Goal: Task Accomplishment & Management: Manage account settings

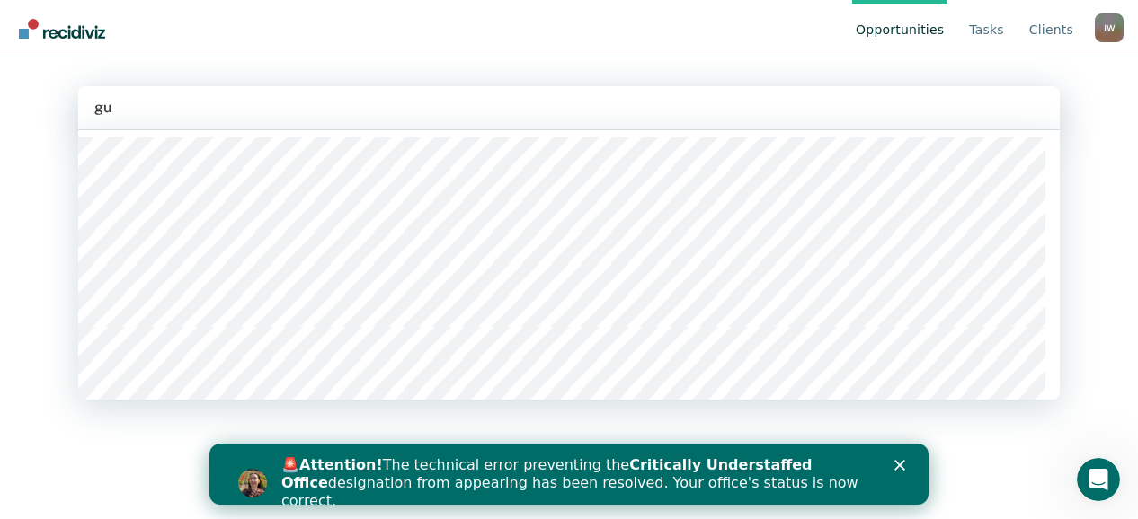
type input "gut"
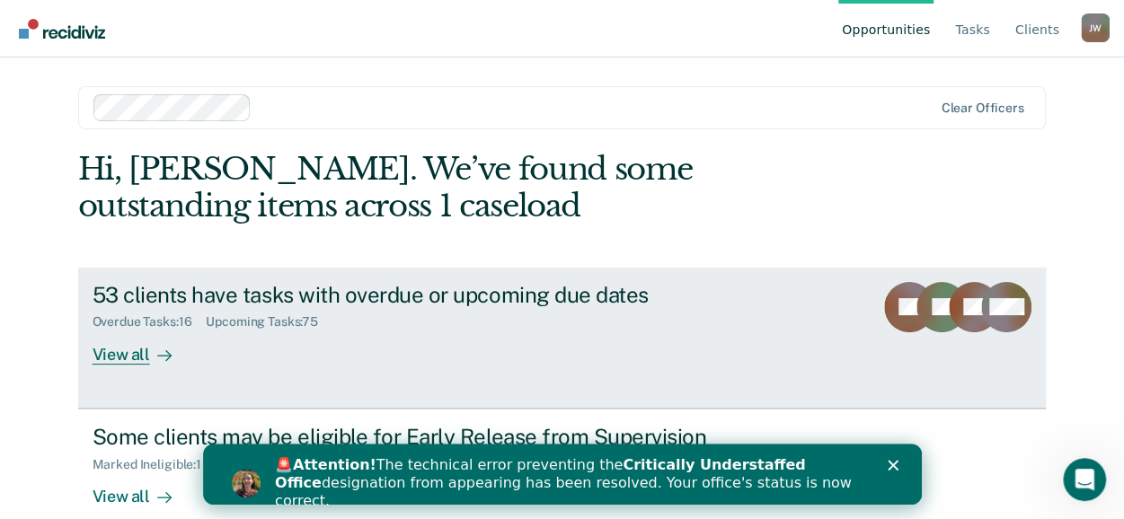
click at [218, 302] on div "53 clients have tasks with overdue or upcoming due dates" at bounding box center [408, 295] width 631 height 26
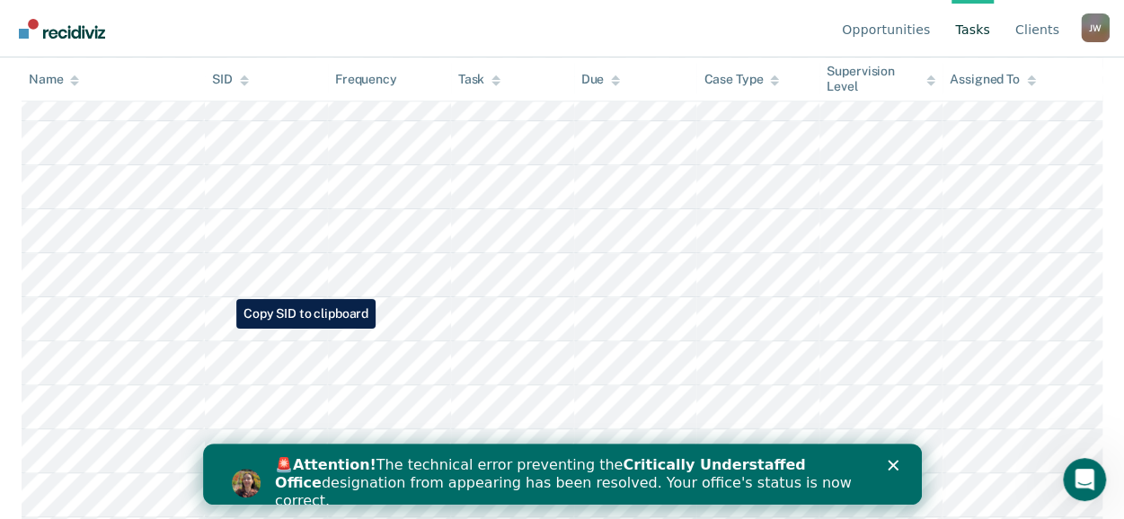
scroll to position [989, 0]
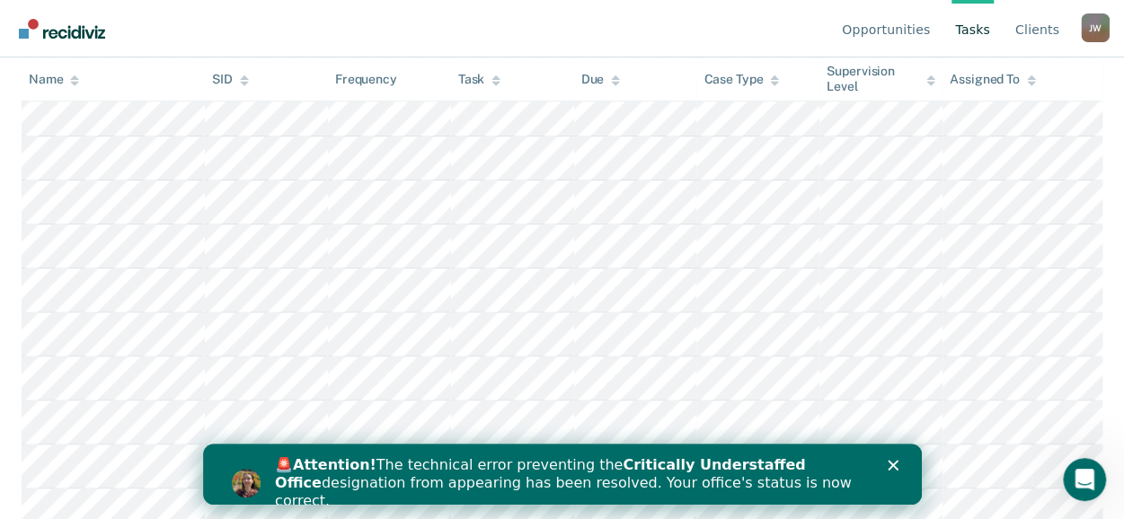
click at [74, 84] on icon at bounding box center [74, 83] width 9 height 4
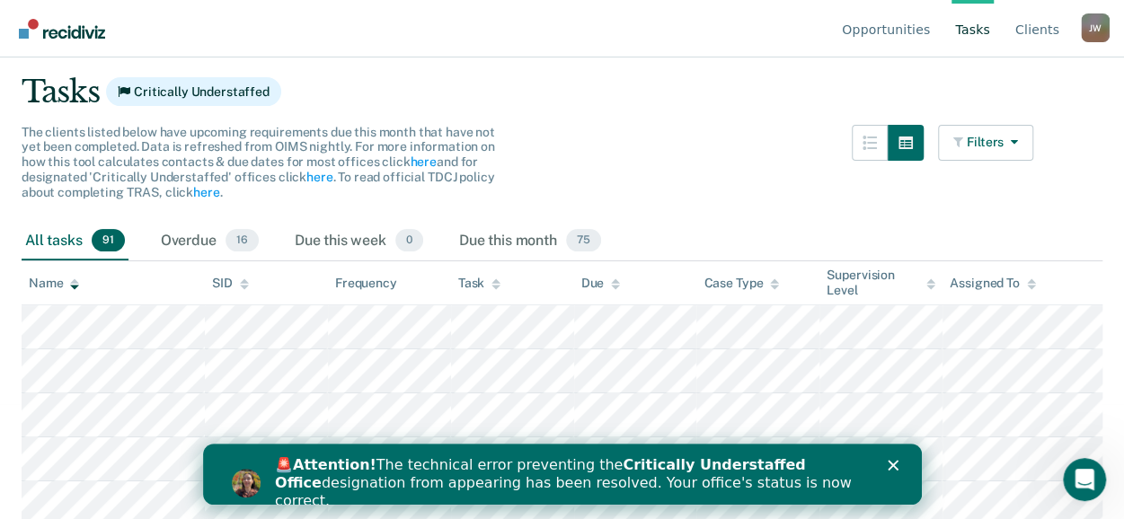
scroll to position [90, 0]
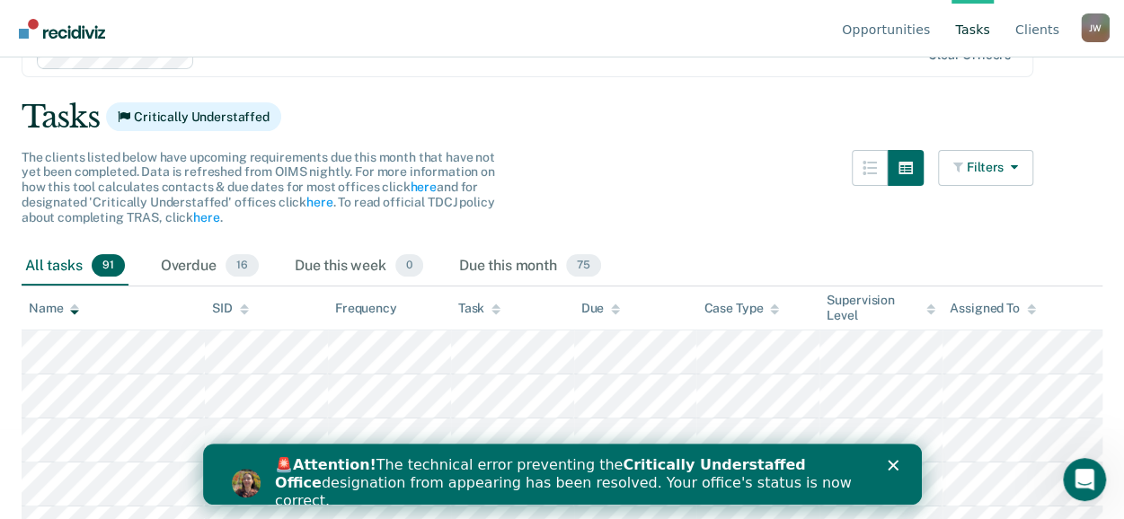
click at [75, 308] on icon at bounding box center [74, 306] width 9 height 4
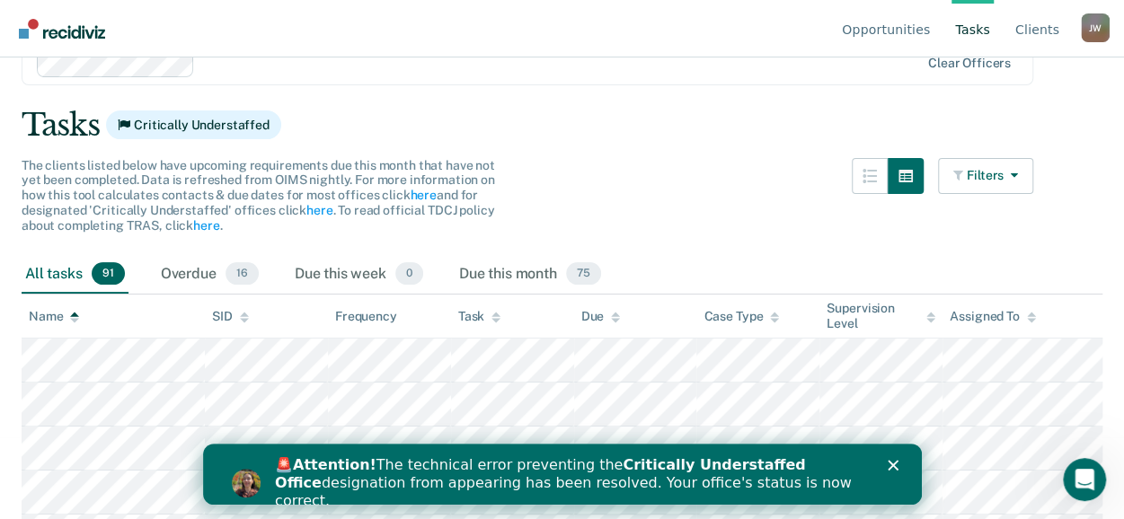
scroll to position [0, 0]
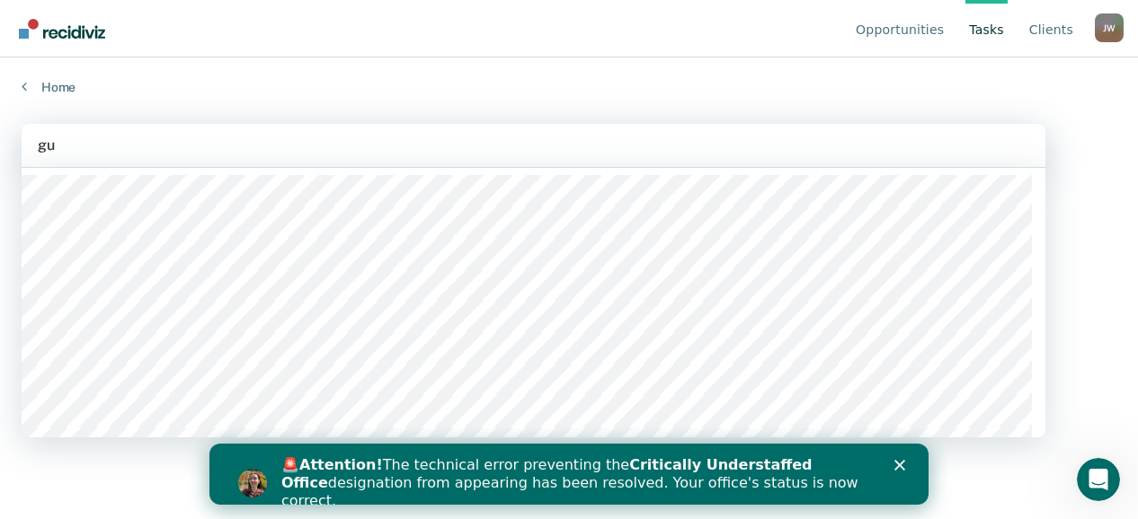
type input "gut"
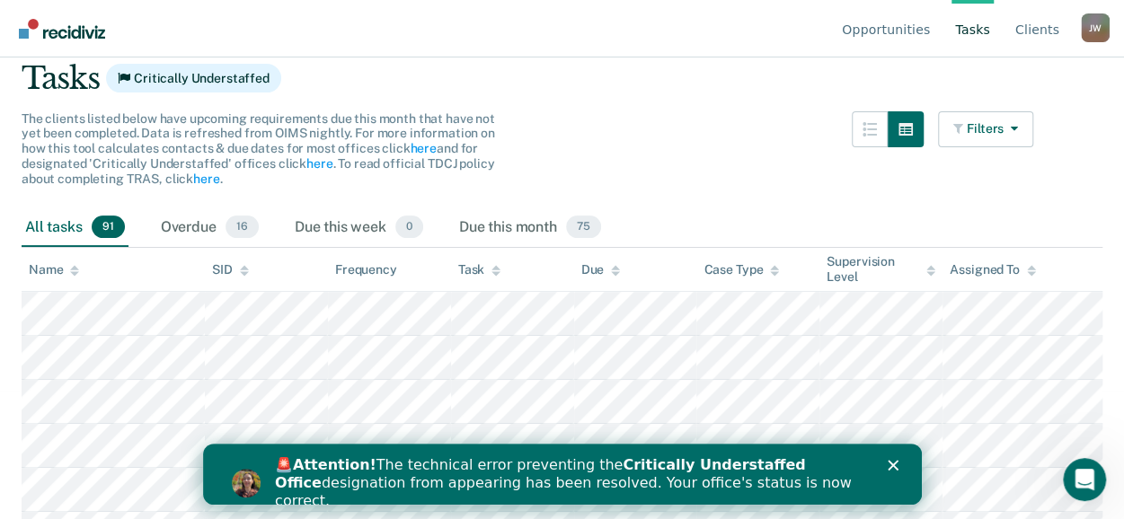
scroll to position [90, 0]
